Goal: Book appointment/travel/reservation

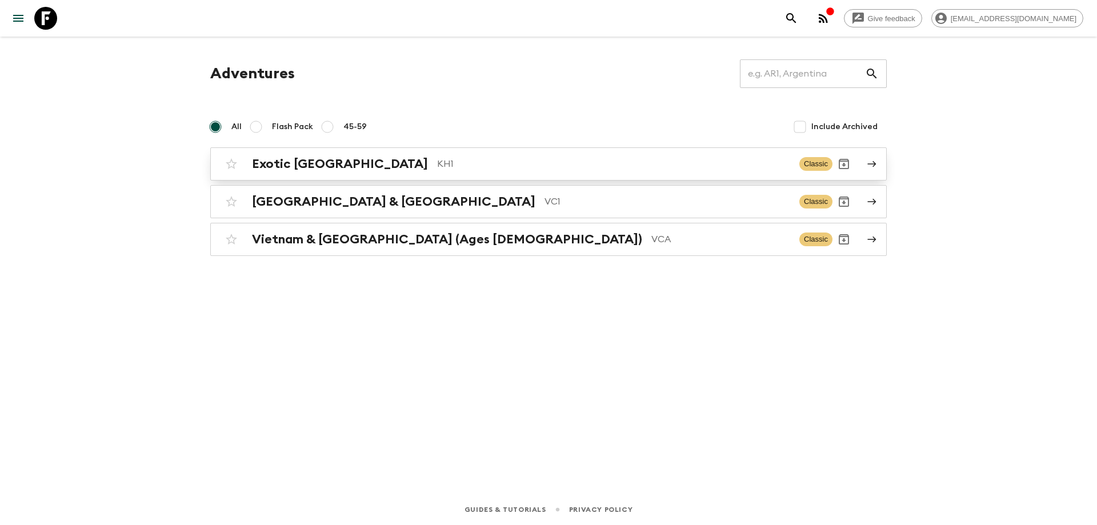
click at [377, 172] on div "Exotic [GEOGRAPHIC_DATA] KH1 Classic" at bounding box center [526, 164] width 612 height 23
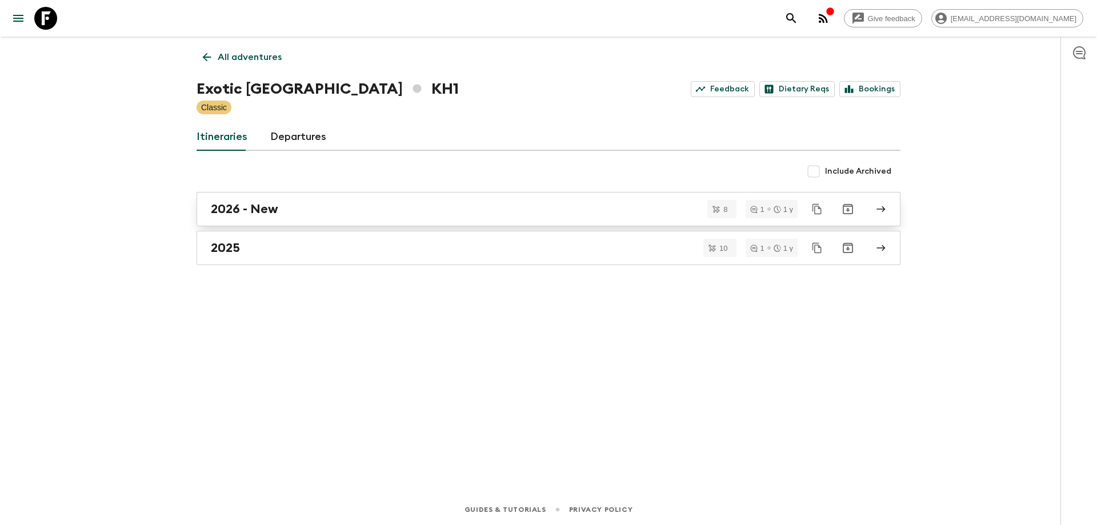
click at [257, 210] on h2 "2026 - New" at bounding box center [244, 209] width 67 height 15
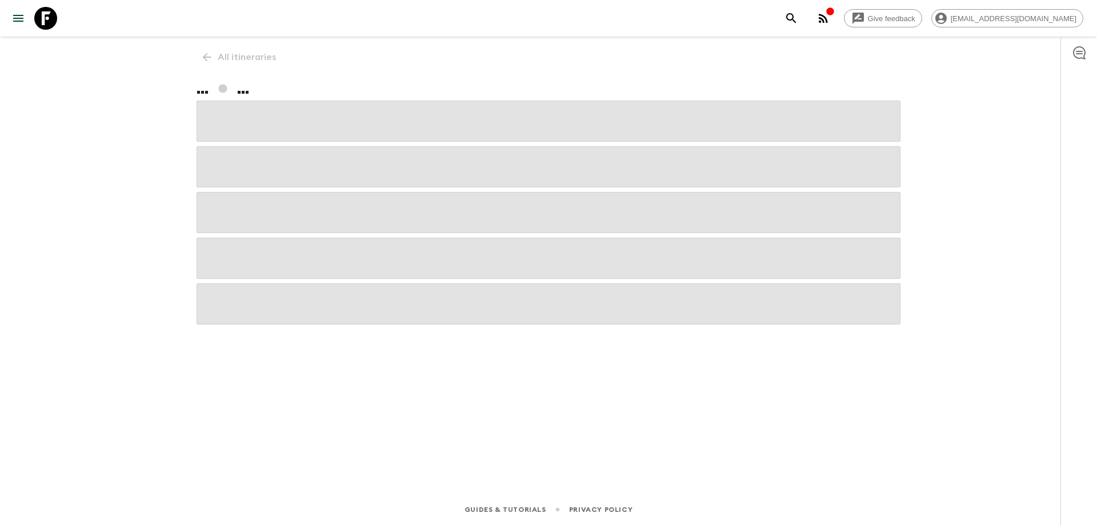
click at [558, 385] on div "All itineraries ... ..." at bounding box center [548, 250] width 731 height 426
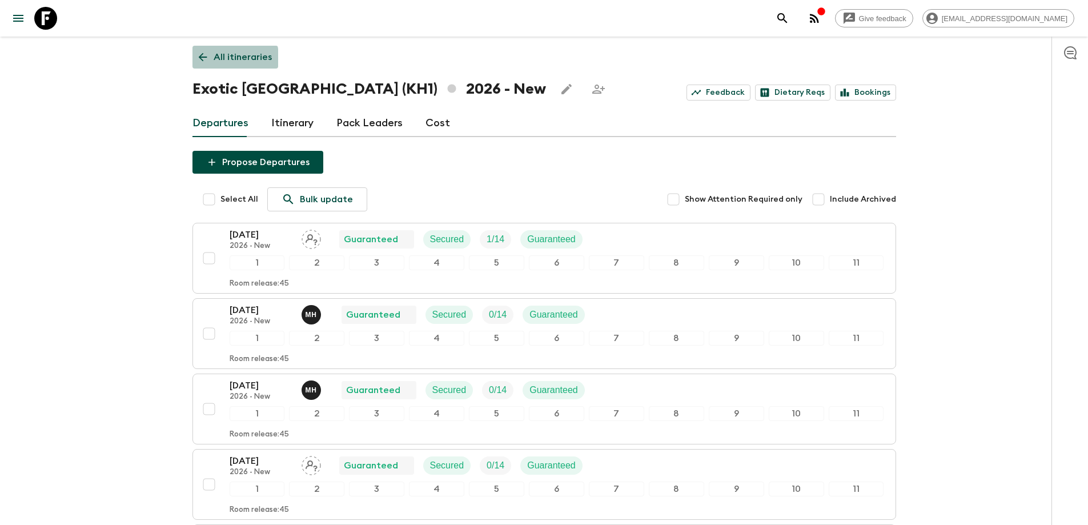
click at [202, 58] on icon at bounding box center [202, 57] width 13 height 13
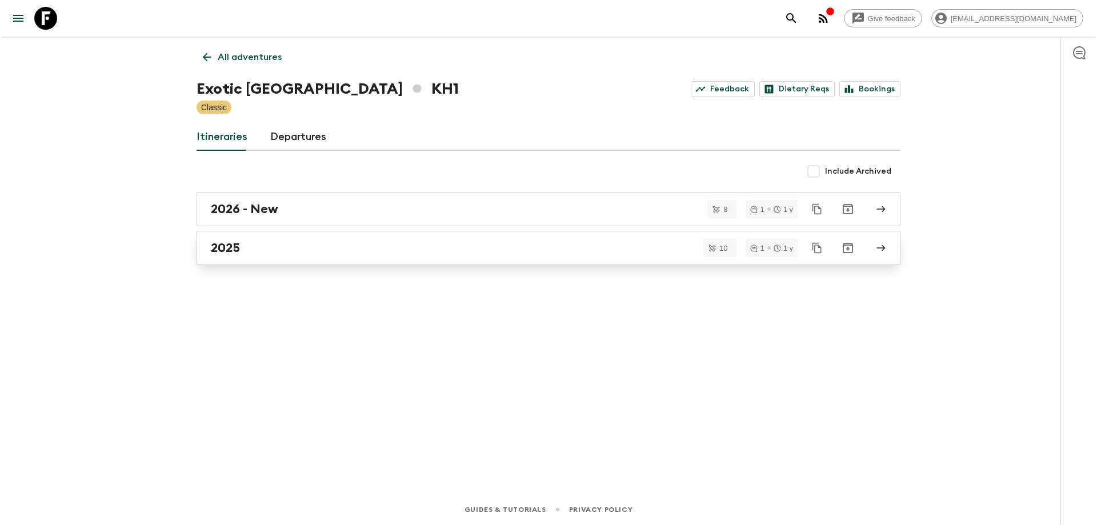
click at [243, 248] on div "2025" at bounding box center [537, 247] width 653 height 15
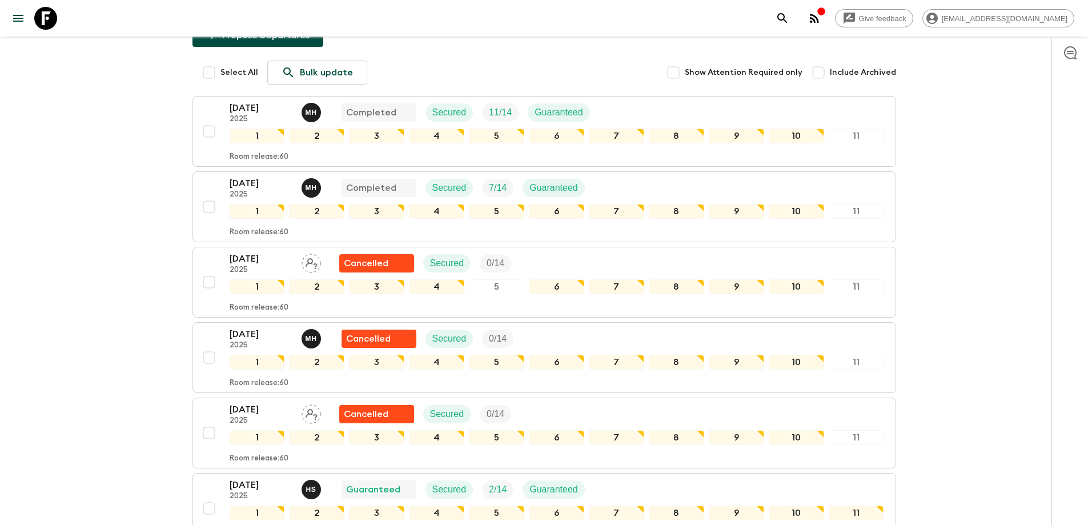
scroll to position [286, 0]
